Goal: Task Accomplishment & Management: Use online tool/utility

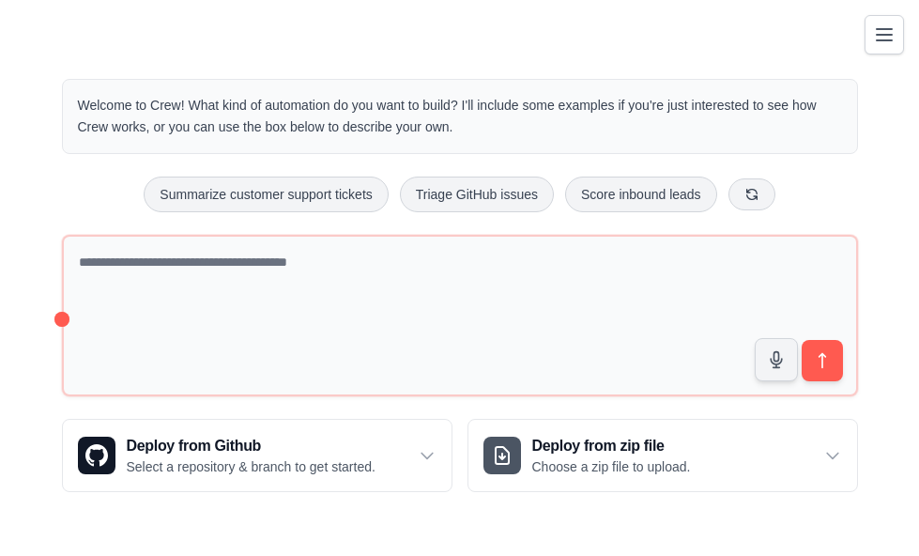
click at [0, 0] on link "Crew Studio" at bounding box center [0, 0] width 0 height 0
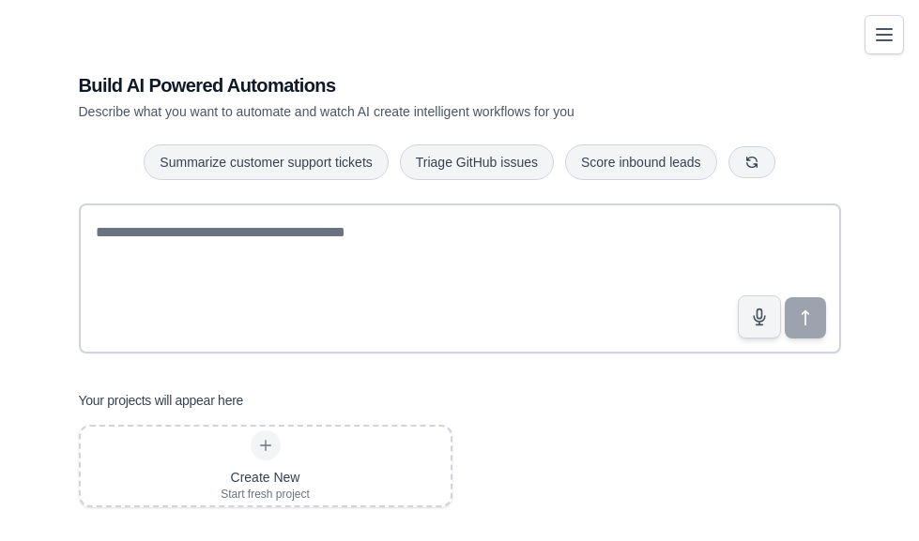
click at [0, 0] on link "Agents" at bounding box center [0, 0] width 0 height 0
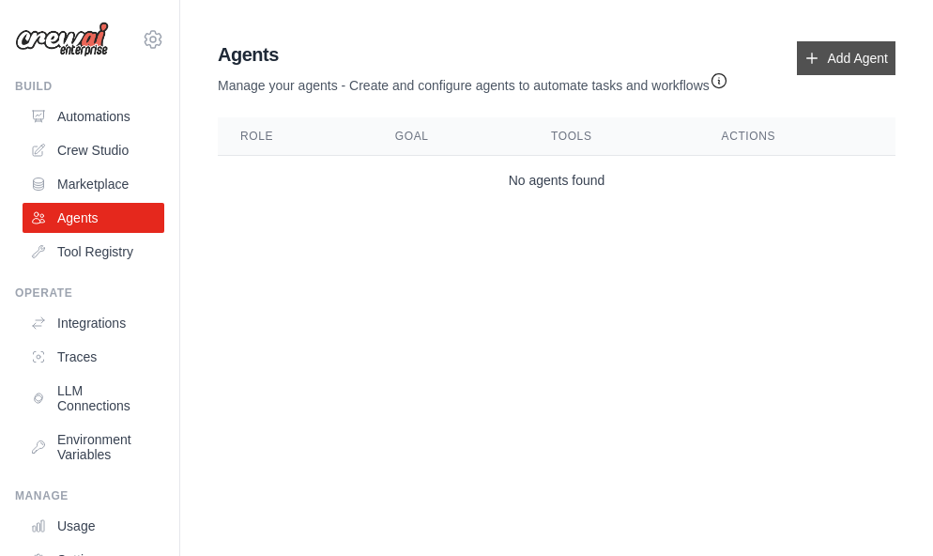
click at [846, 58] on link "Add Agent" at bounding box center [846, 58] width 99 height 34
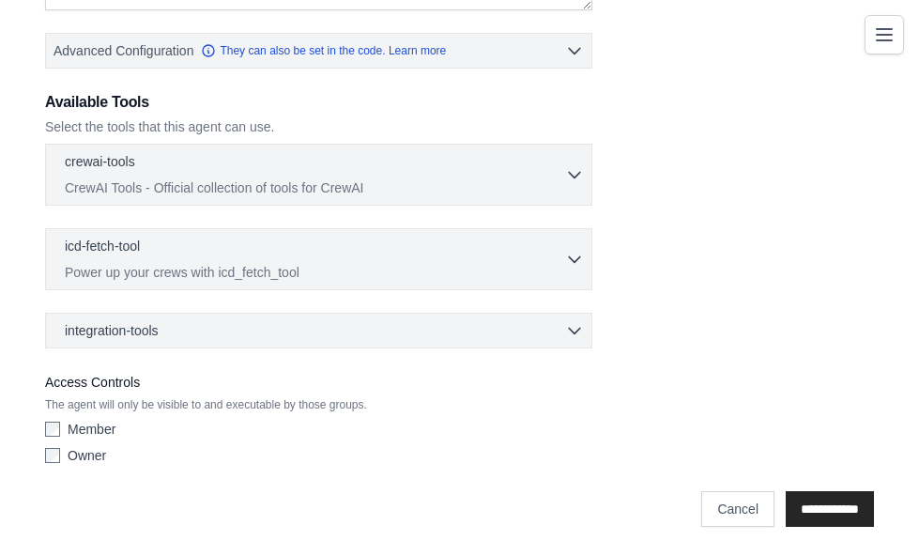
scroll to position [454, 0]
click at [584, 179] on icon "button" at bounding box center [574, 172] width 19 height 19
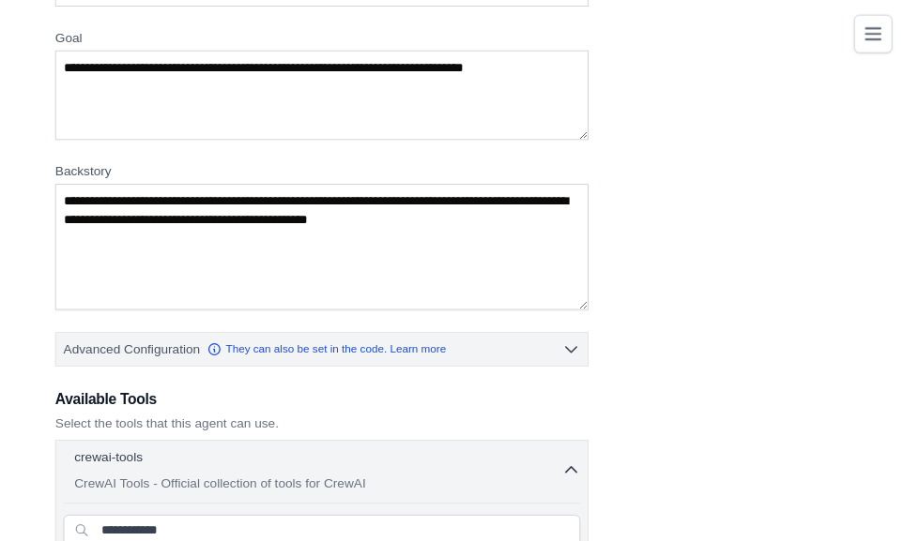
scroll to position [0, 0]
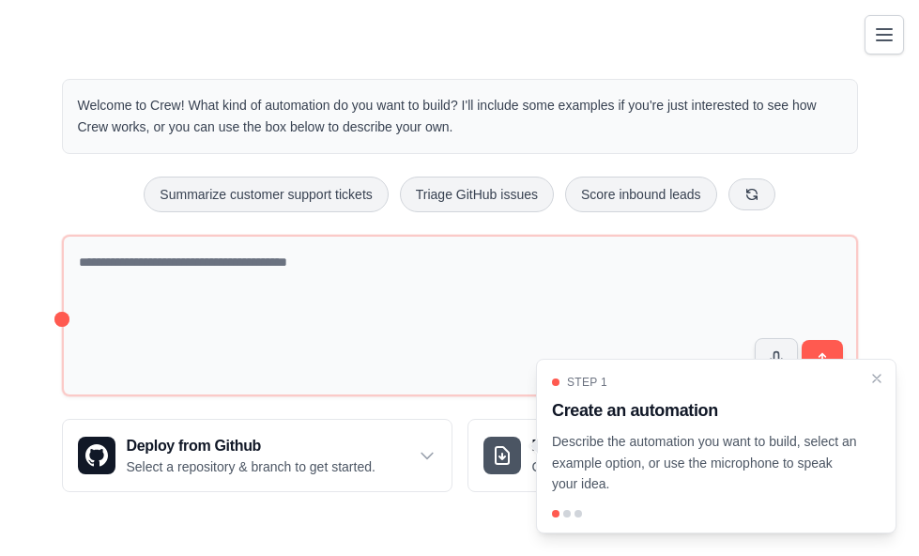
click at [0, 0] on link "Crew Studio" at bounding box center [0, 0] width 0 height 0
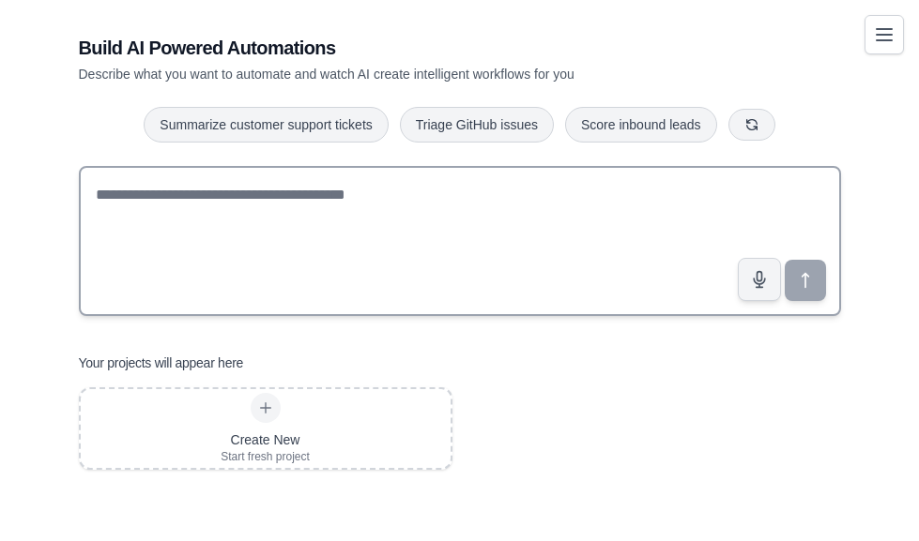
scroll to position [52, 0]
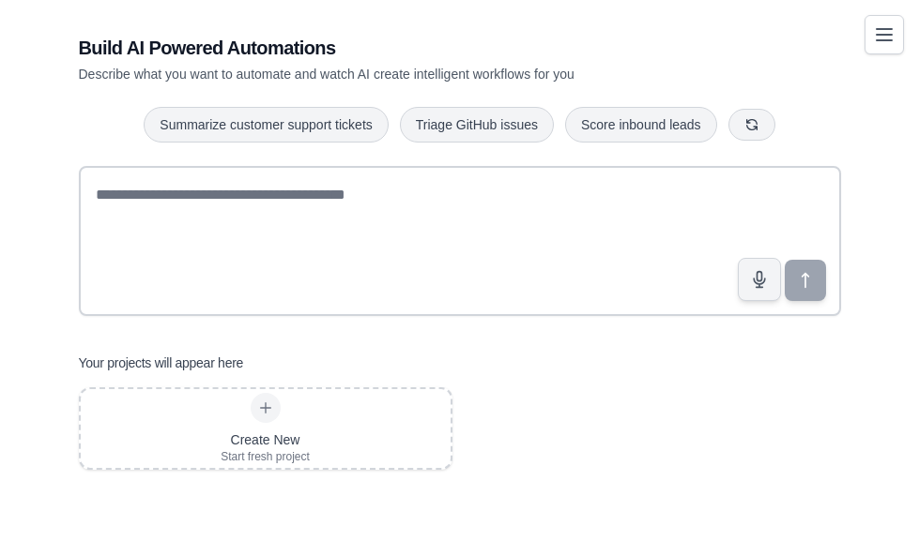
click at [0, 0] on link "Marketplace" at bounding box center [0, 0] width 0 height 0
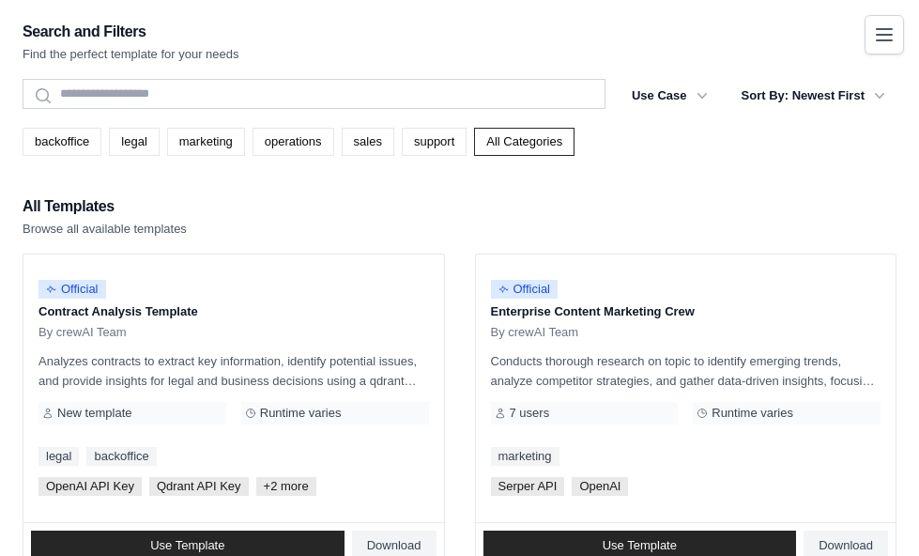
click at [0, 0] on link "Agents" at bounding box center [0, 0] width 0 height 0
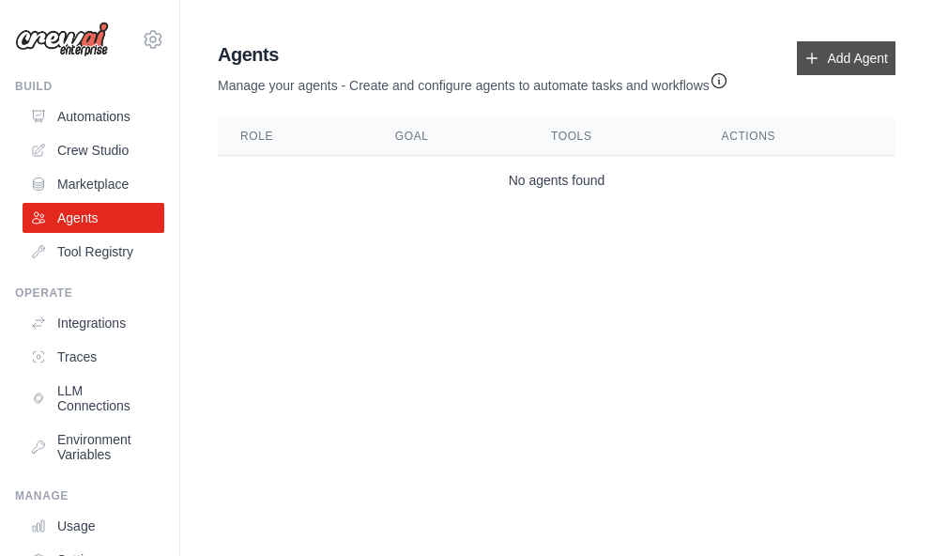
click at [829, 62] on link "Add Agent" at bounding box center [846, 58] width 99 height 34
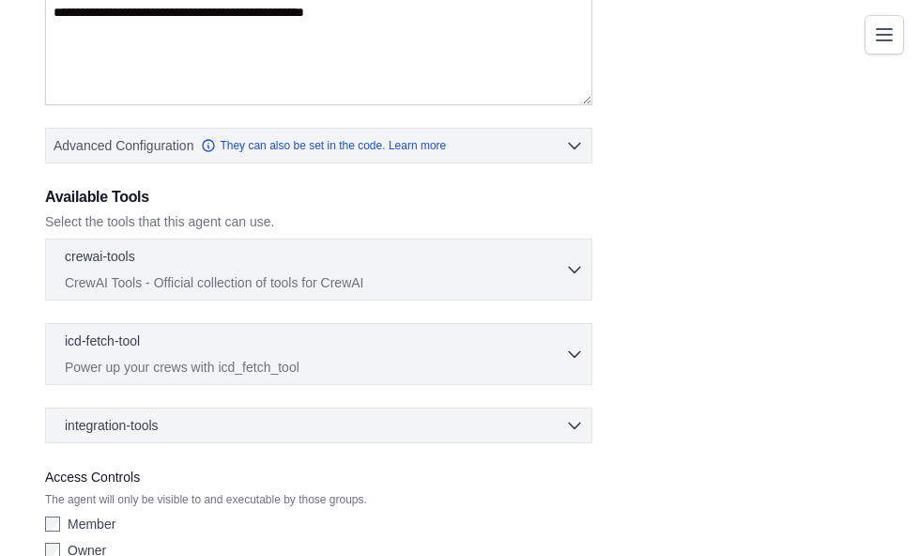
scroll to position [357, 0]
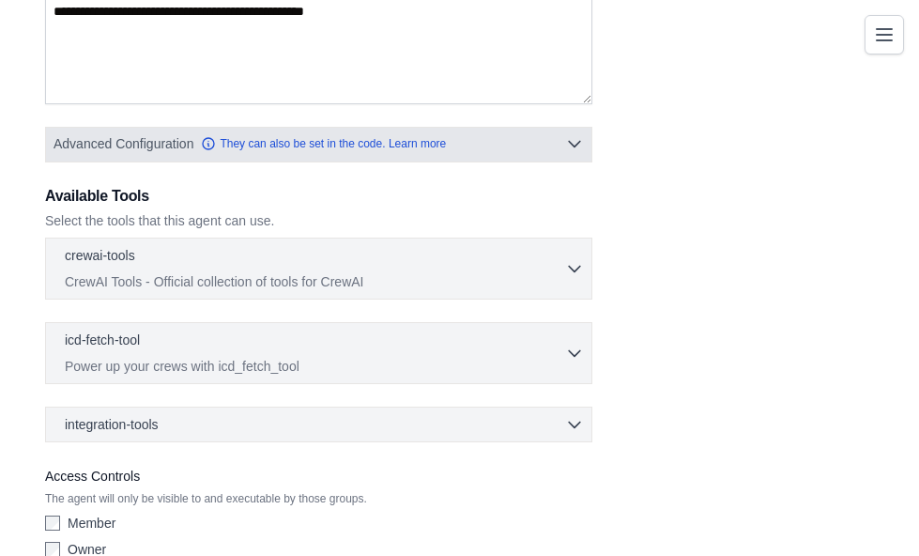
click at [591, 160] on button "Advanced Configuration They can also be set in the code. Learn more" at bounding box center [318, 144] width 545 height 34
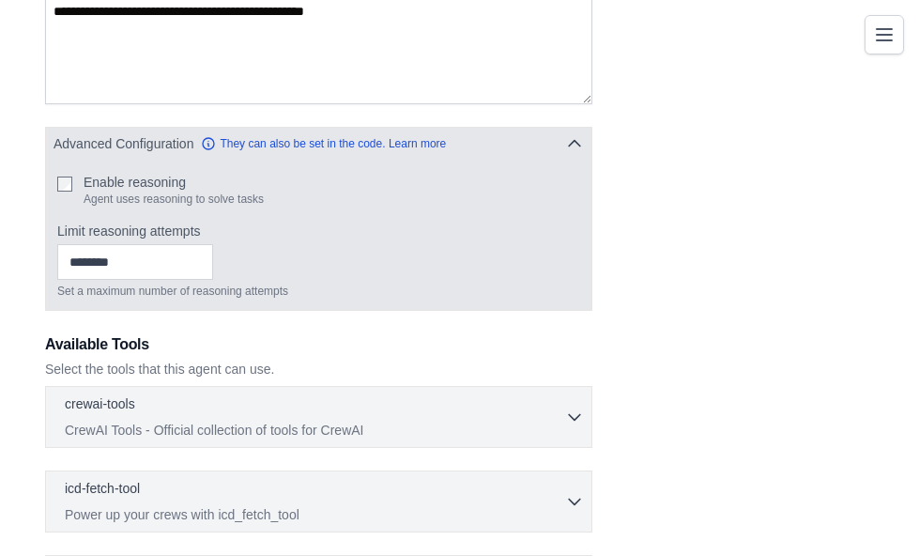
click at [591, 160] on button "Advanced Configuration They can also be set in the code. Learn more" at bounding box center [318, 144] width 545 height 34
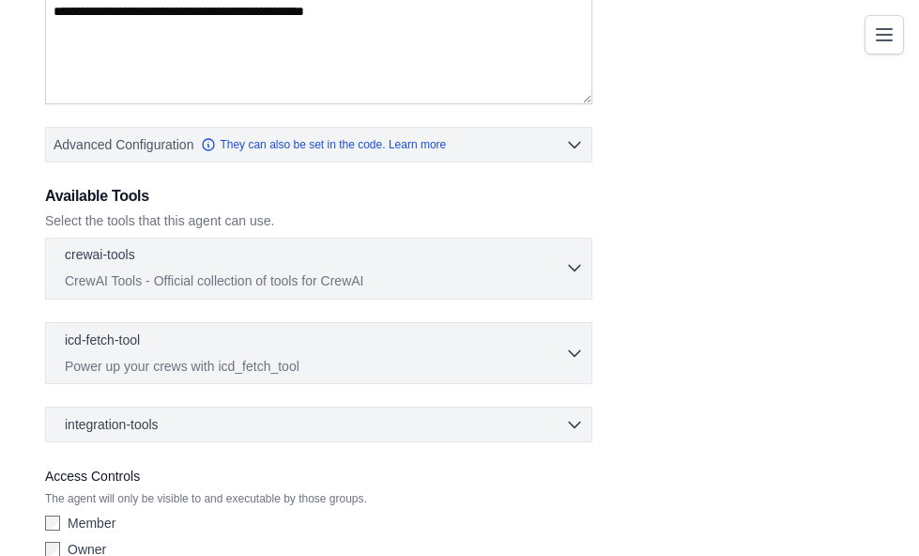
click at [584, 277] on icon "button" at bounding box center [574, 267] width 19 height 19
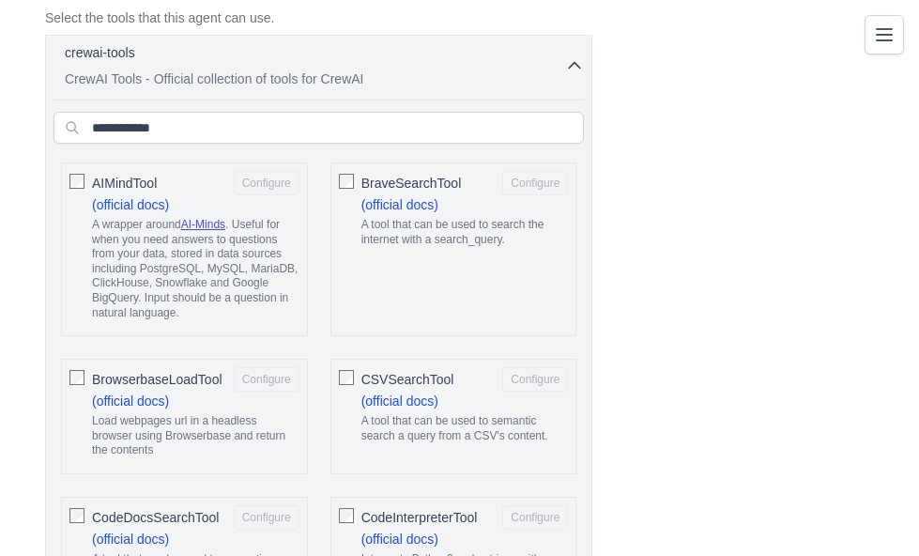
scroll to position [560, 0]
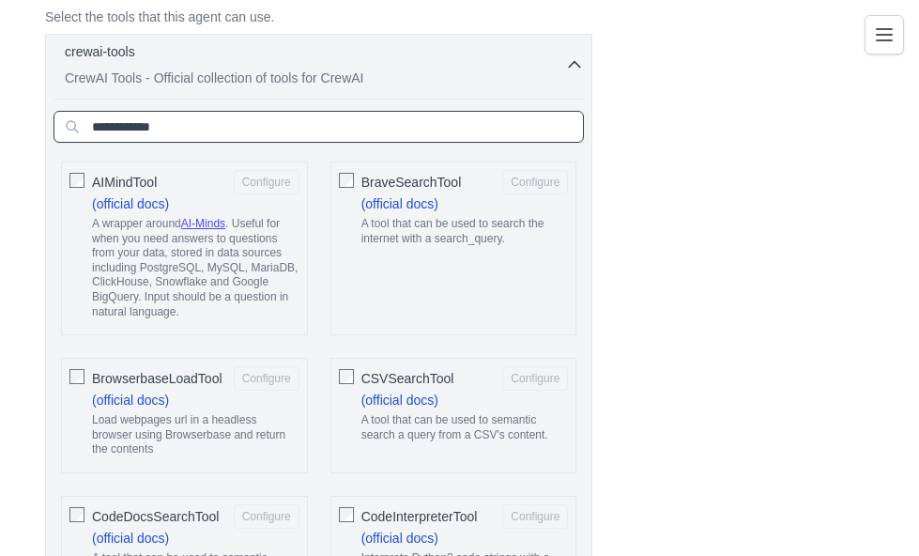
click at [490, 143] on input "text" at bounding box center [318, 127] width 530 height 32
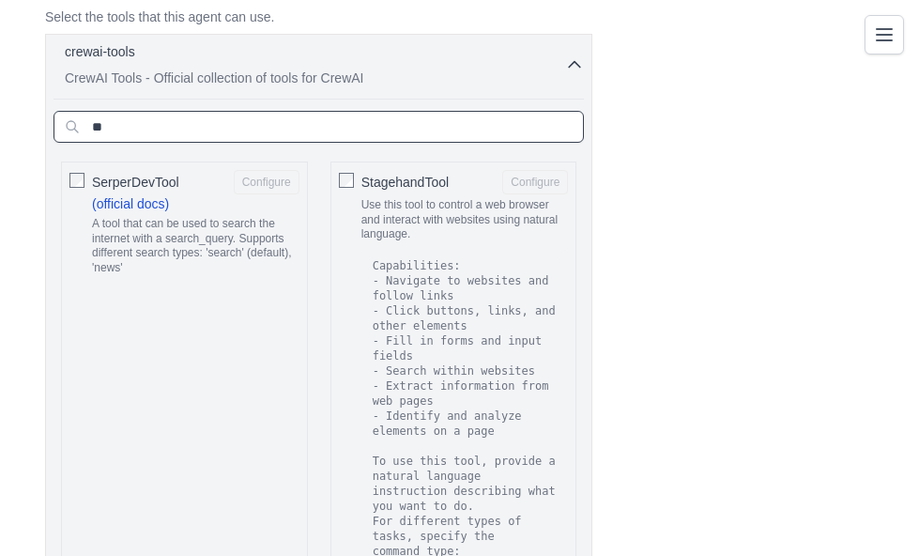
type input "*"
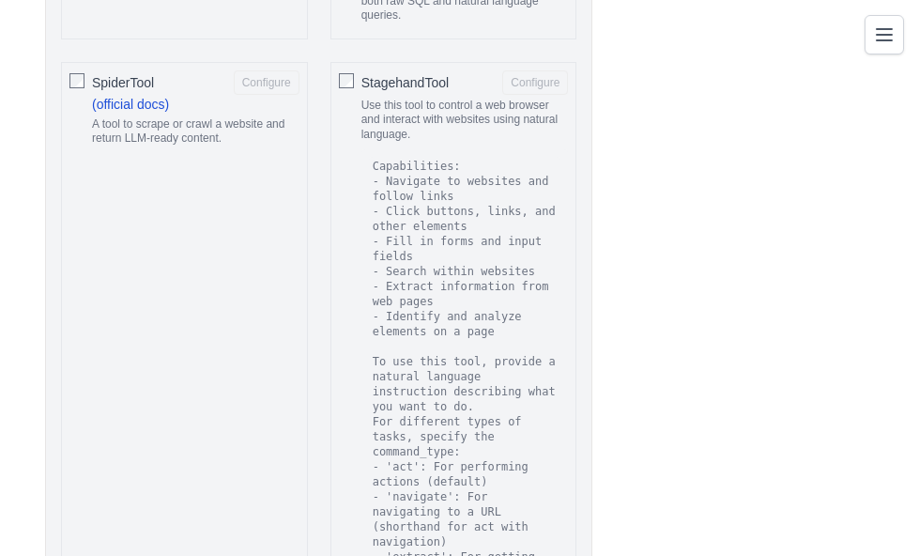
scroll to position [4245, 0]
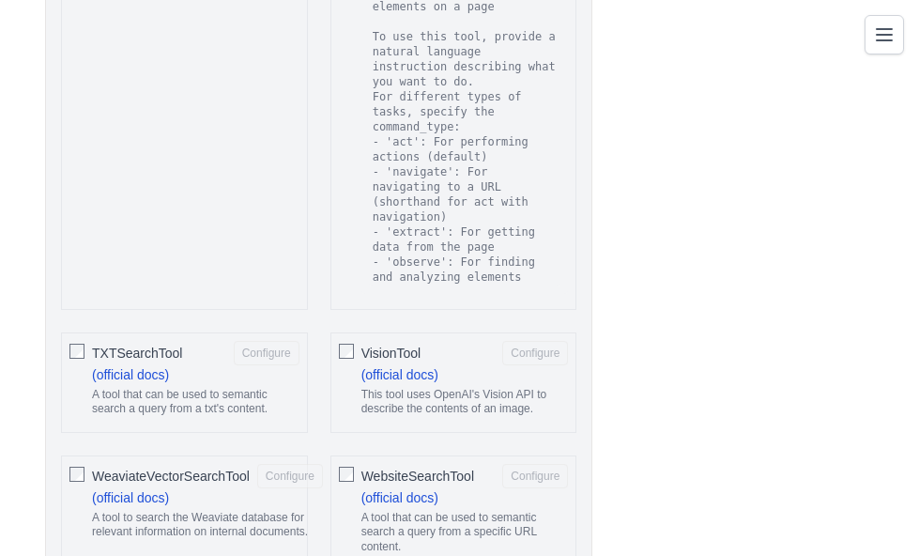
scroll to position [4567, 0]
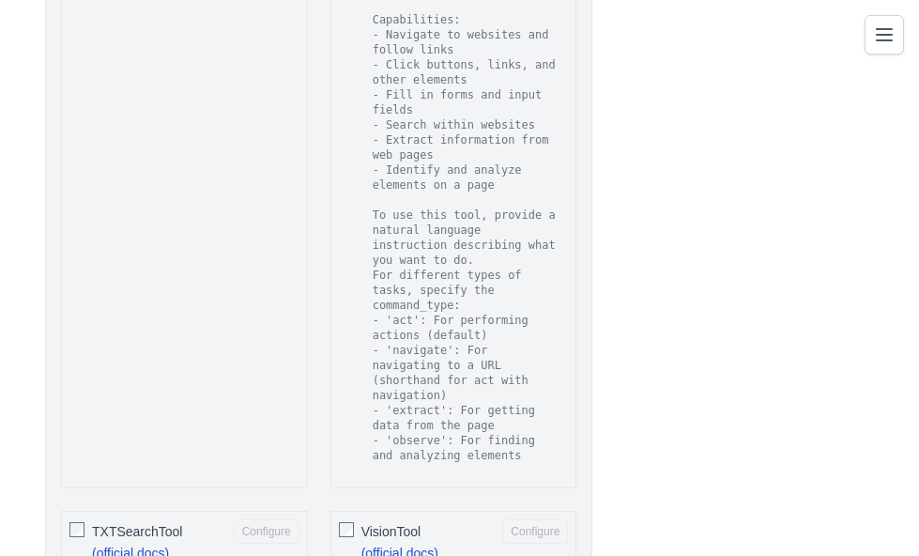
type input "*"
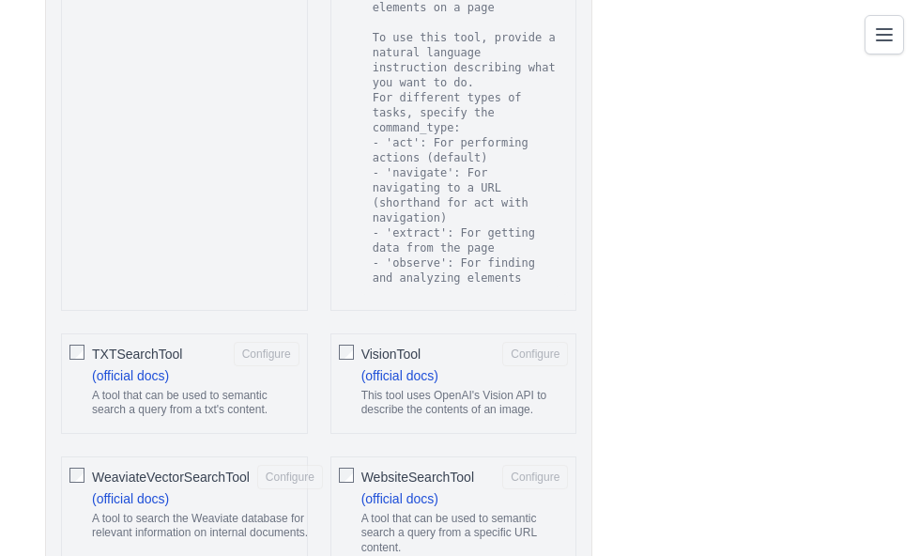
click at [0, 0] on link "Marketplace" at bounding box center [0, 0] width 0 height 0
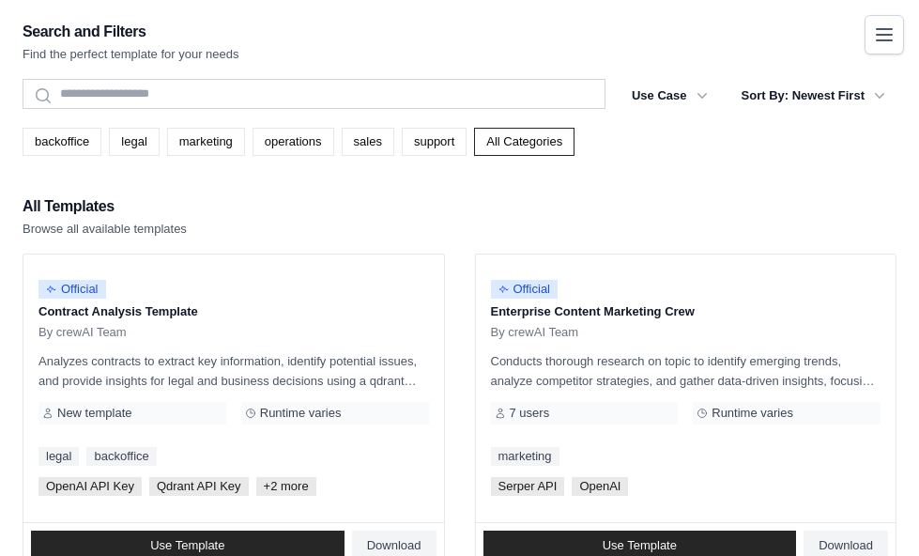
click at [0, 0] on link "Marketplace" at bounding box center [0, 0] width 0 height 0
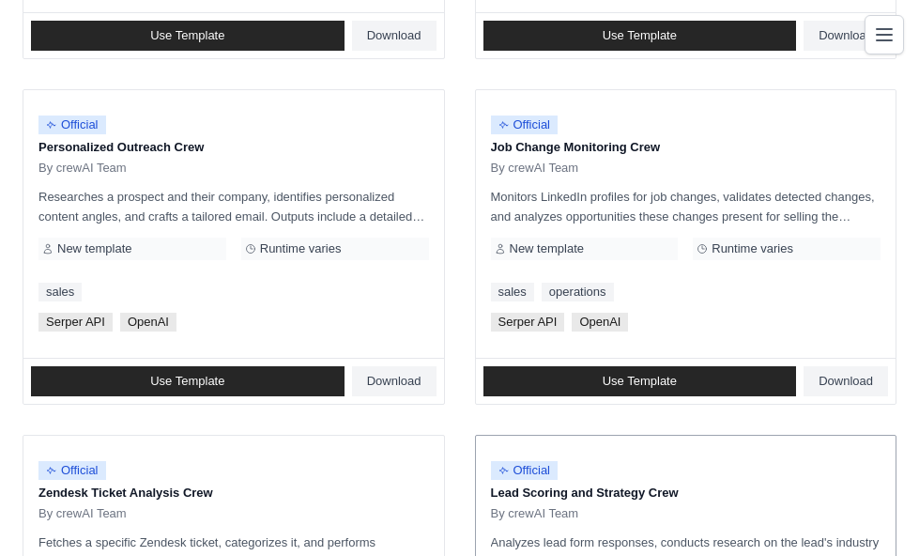
scroll to position [1356, 0]
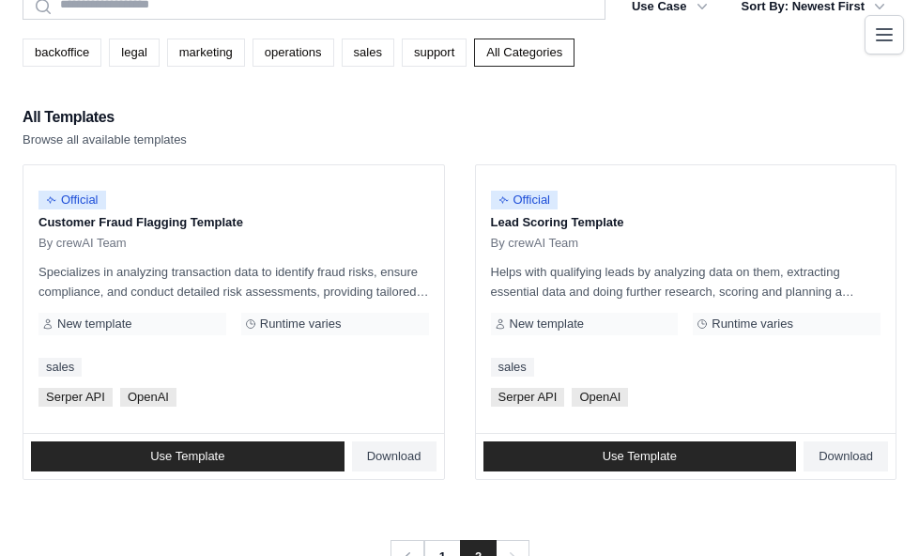
scroll to position [91, 0]
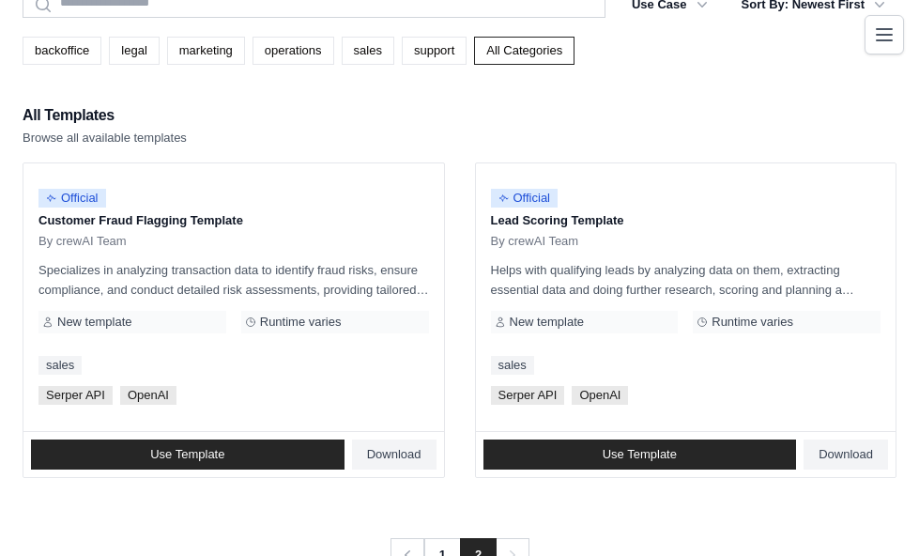
click at [0, 0] on link "Tool Registry" at bounding box center [0, 0] width 0 height 0
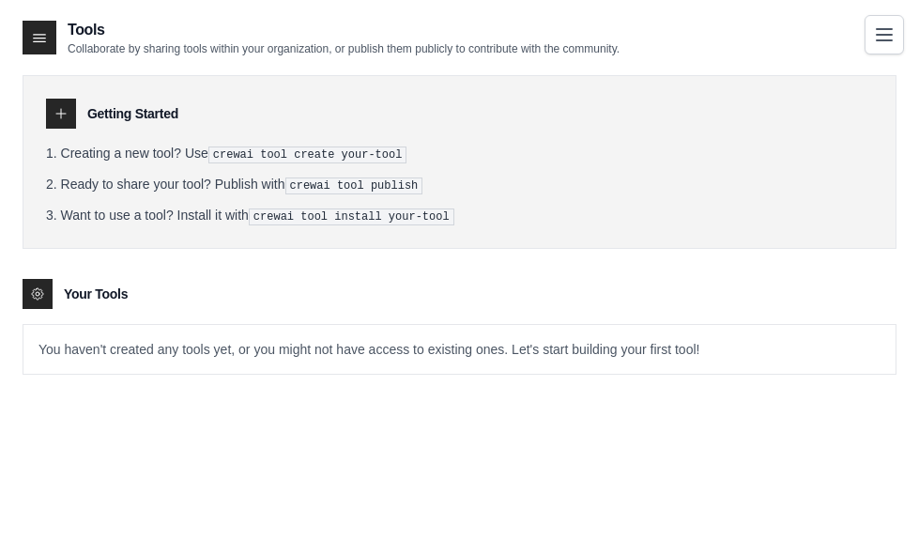
click at [0, 0] on link "Integrations" at bounding box center [0, 0] width 0 height 0
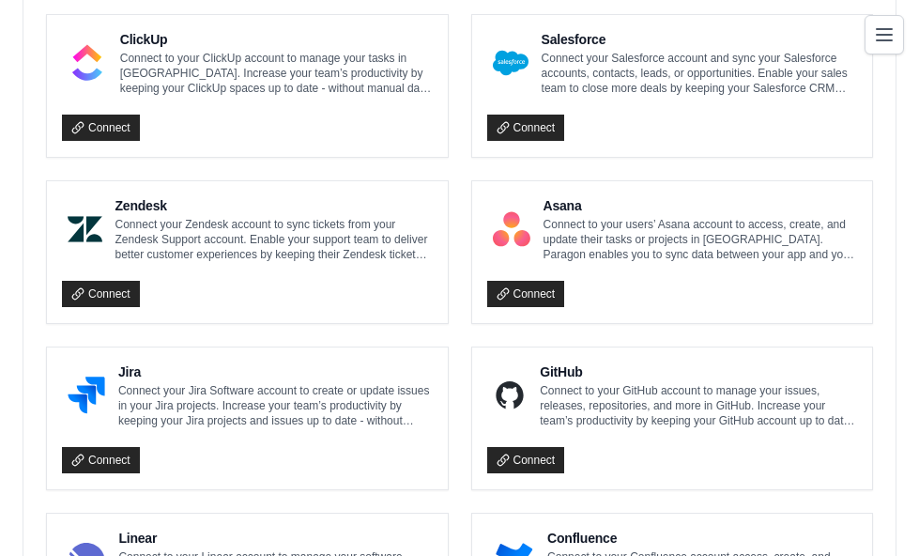
scroll to position [1216, 0]
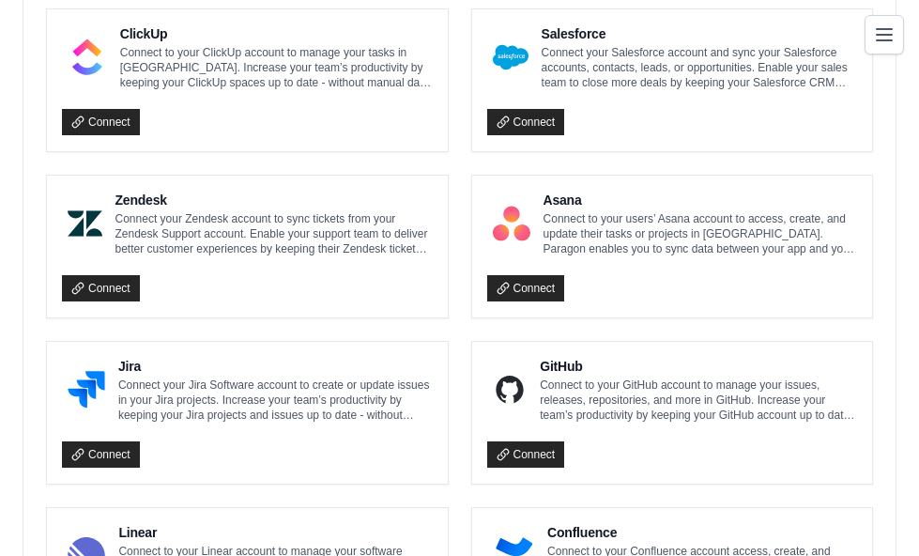
click at [0, 0] on link "Traces" at bounding box center [0, 0] width 0 height 0
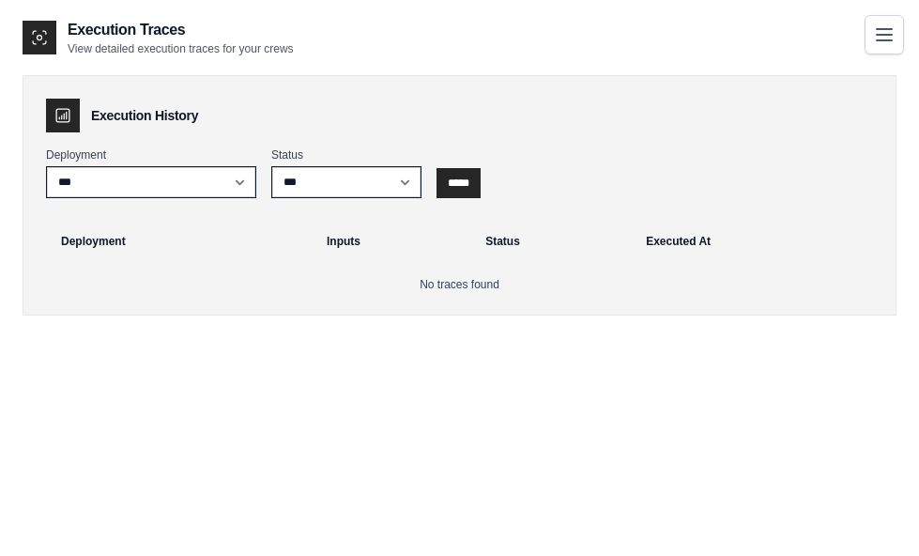
click at [0, 0] on link "LLM Connections" at bounding box center [0, 0] width 0 height 0
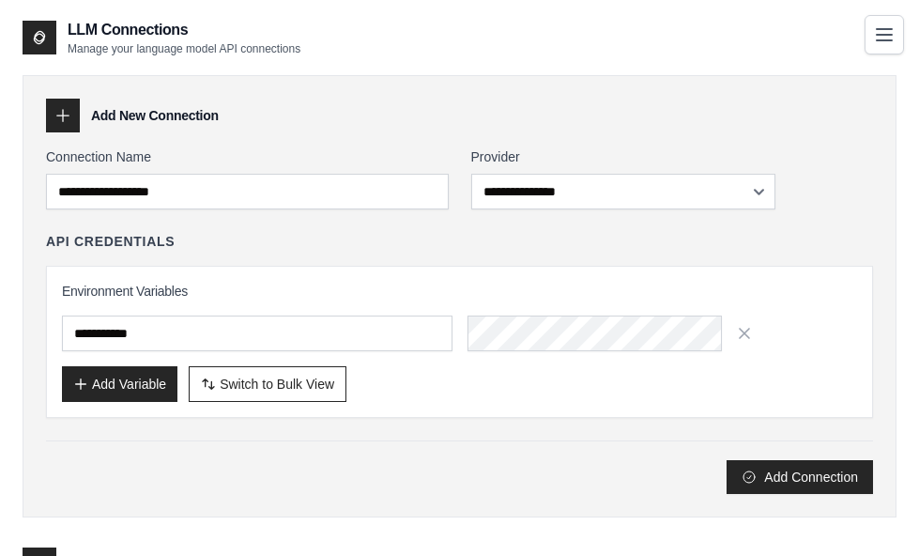
click at [0, 0] on link "Environment Variables" at bounding box center [0, 0] width 0 height 0
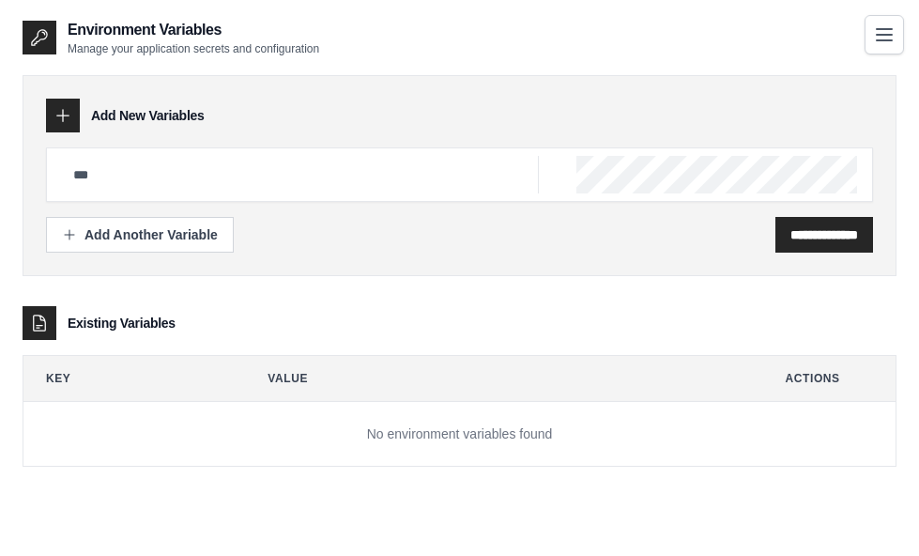
scroll to position [118, 0]
click at [0, 0] on link "Usage" at bounding box center [0, 0] width 0 height 0
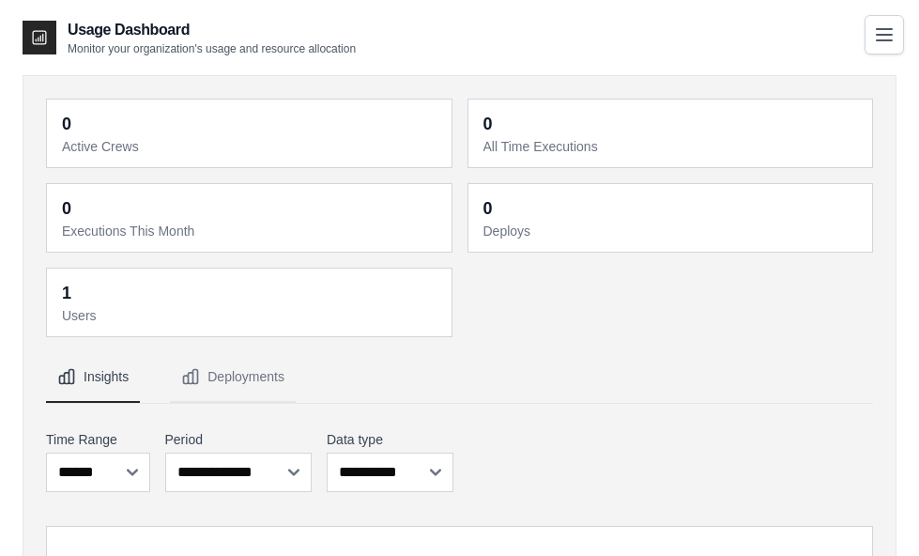
scroll to position [118, 0]
click at [0, 0] on span "Resources" at bounding box center [0, 0] width 0 height 0
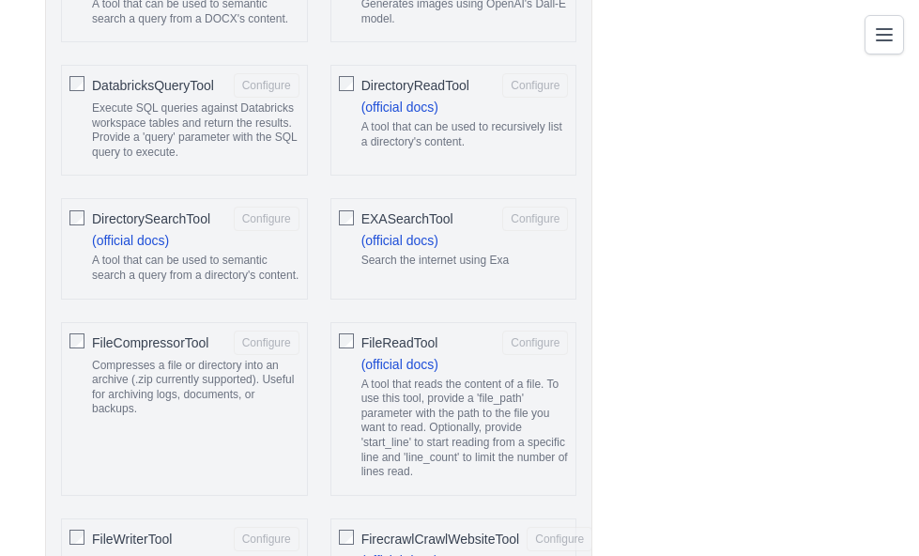
scroll to position [4567, 0]
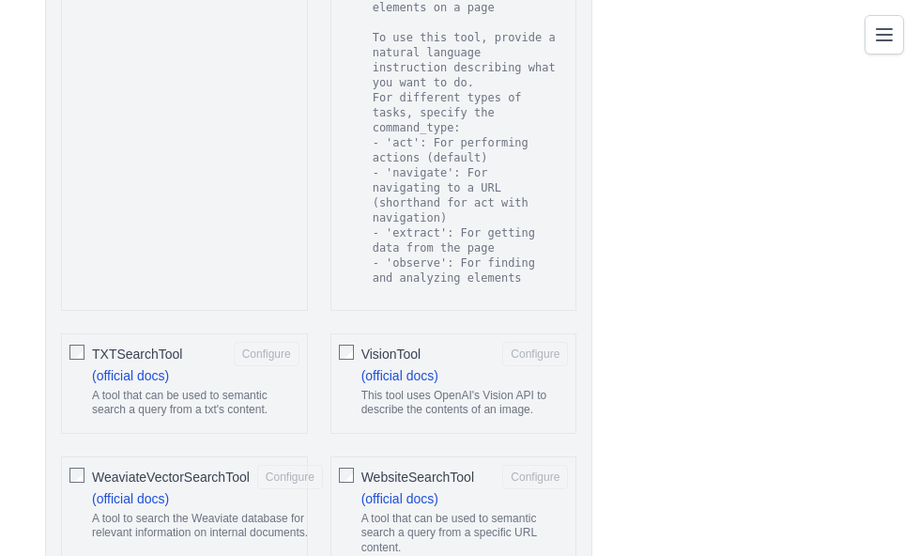
click at [0, 0] on link "Crew Studio" at bounding box center [0, 0] width 0 height 0
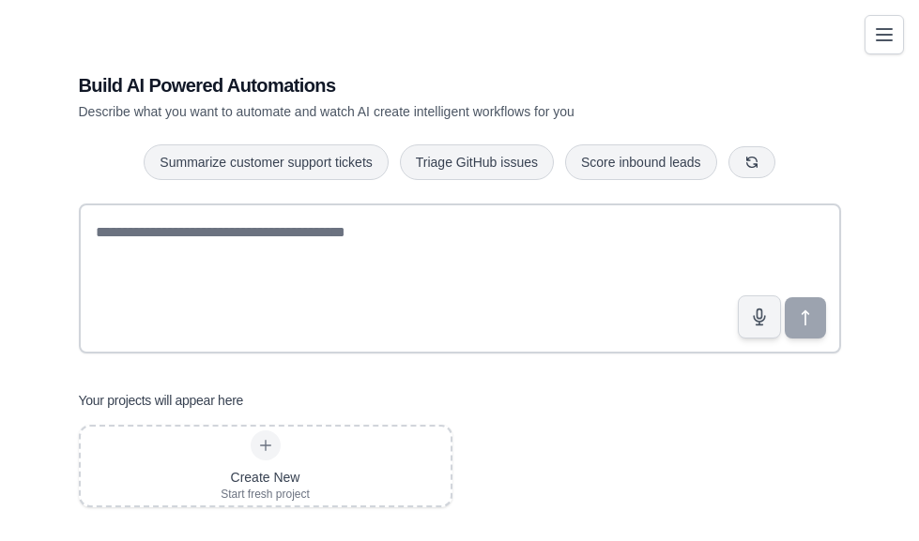
click at [0, 0] on link "Automations" at bounding box center [0, 0] width 0 height 0
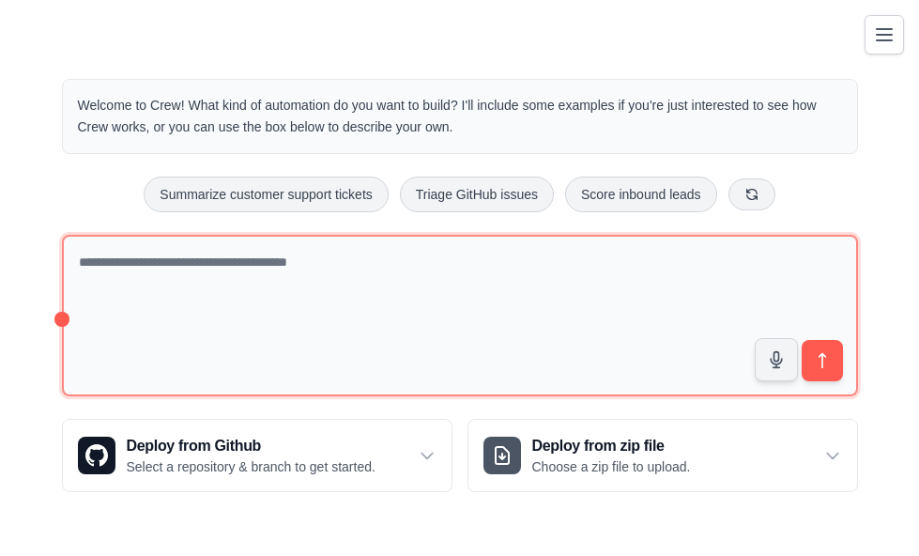
scroll to position [3, 0]
